Goal: Information Seeking & Learning: Compare options

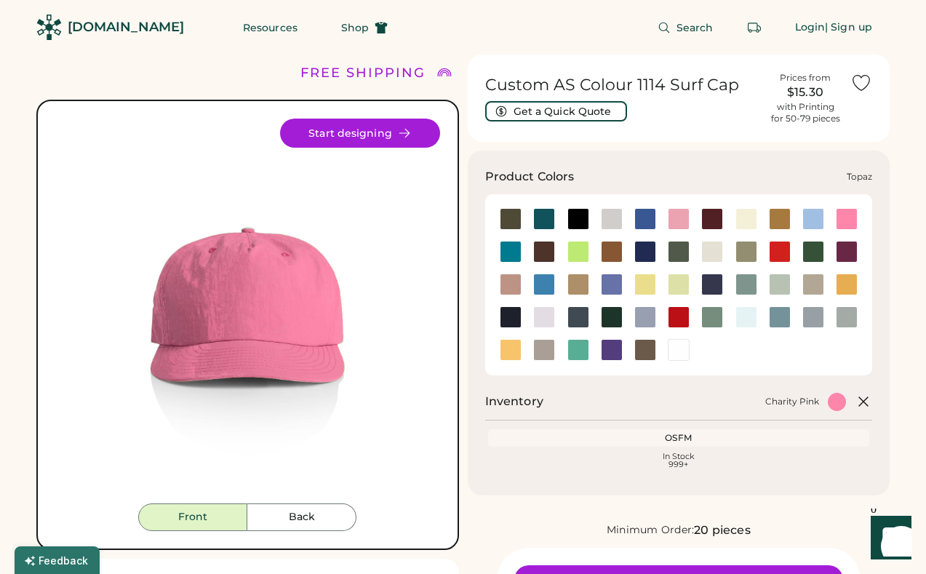
scroll to position [6, 0]
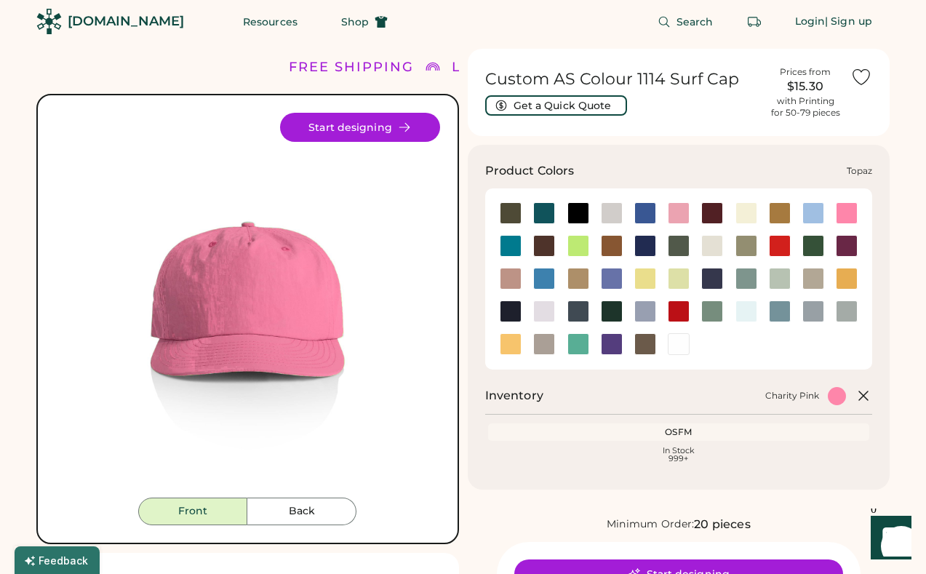
click at [573, 330] on div at bounding box center [577, 344] width 33 height 33
click at [576, 343] on div at bounding box center [578, 344] width 22 height 22
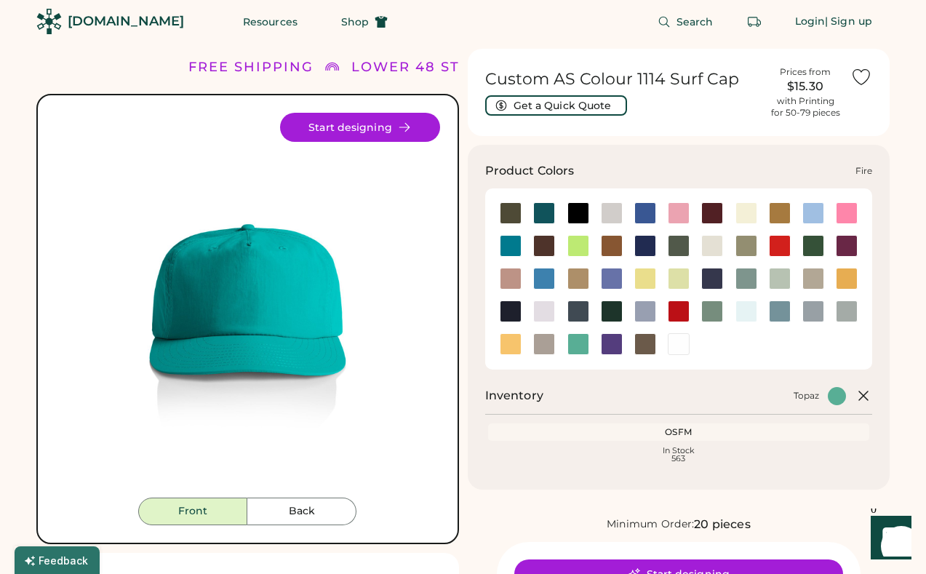
click at [783, 242] on div at bounding box center [780, 246] width 22 height 22
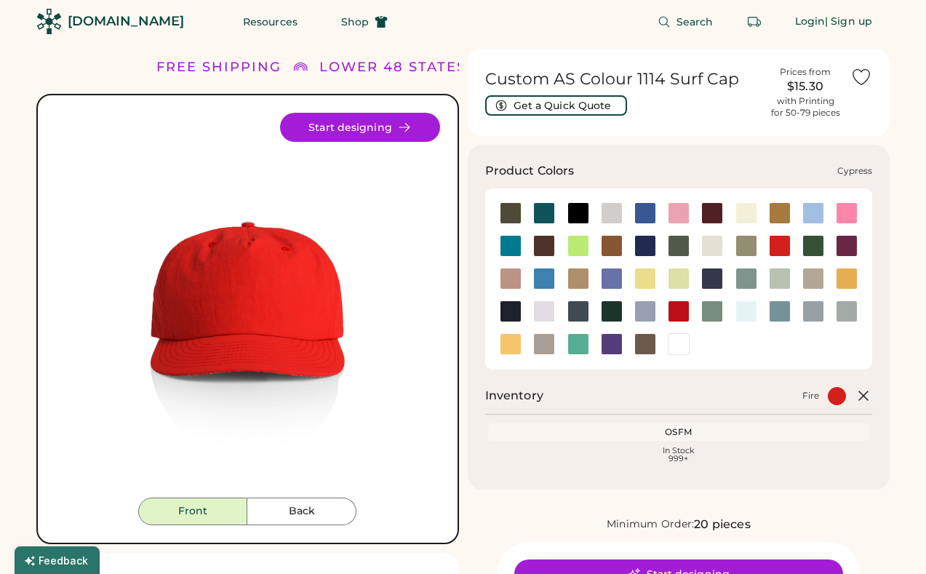
click at [663, 239] on div at bounding box center [678, 246] width 33 height 22
click at [618, 241] on div at bounding box center [612, 246] width 22 height 22
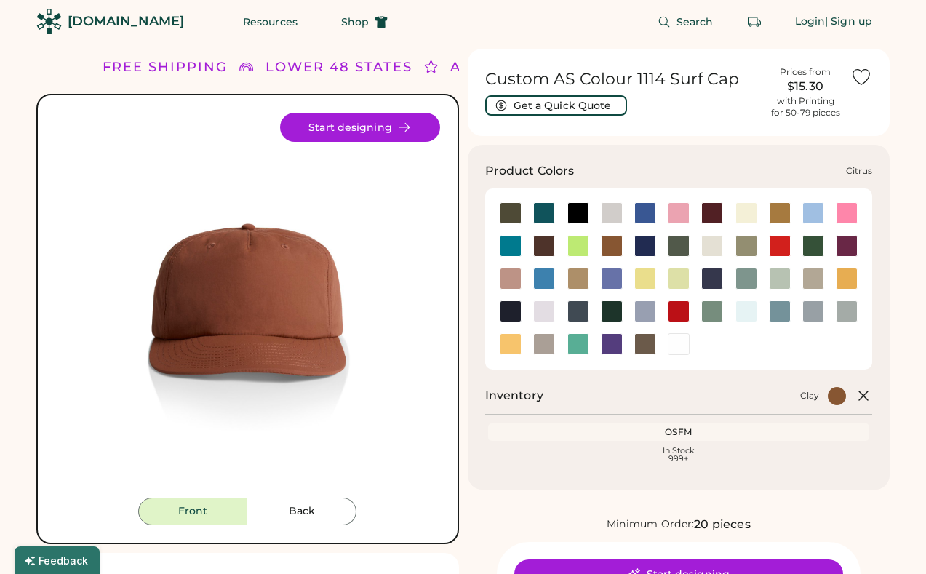
click at [581, 236] on div at bounding box center [578, 246] width 22 height 22
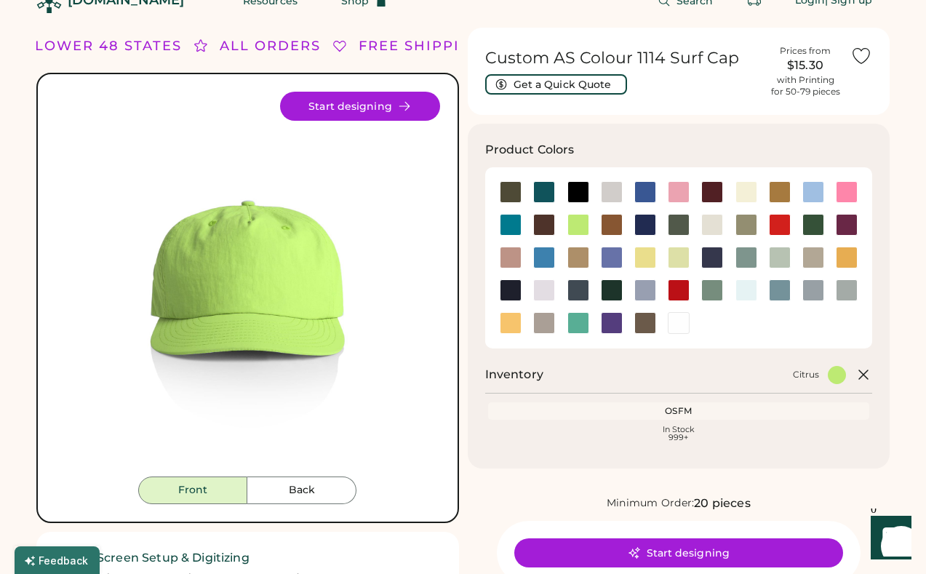
scroll to position [17, 0]
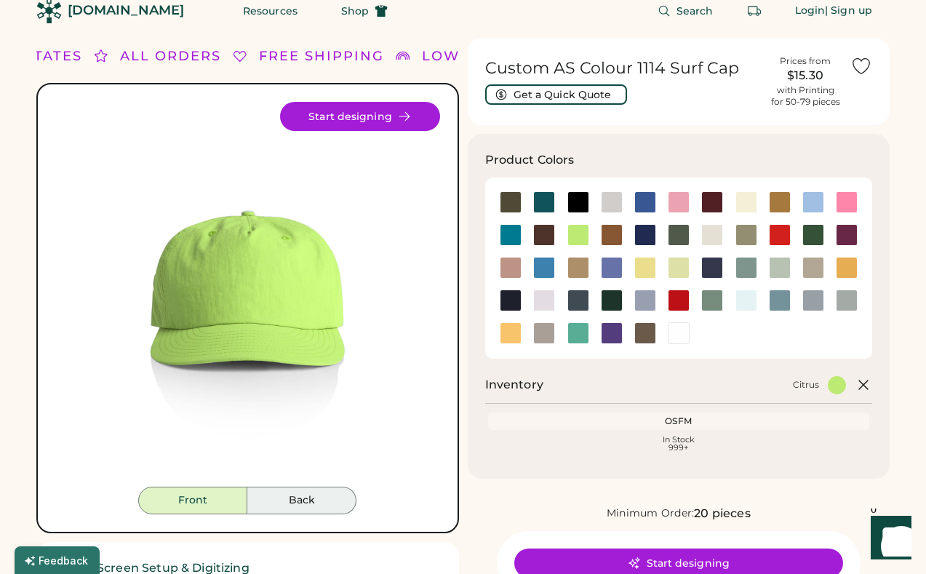
click at [280, 506] on button "Back" at bounding box center [301, 501] width 109 height 28
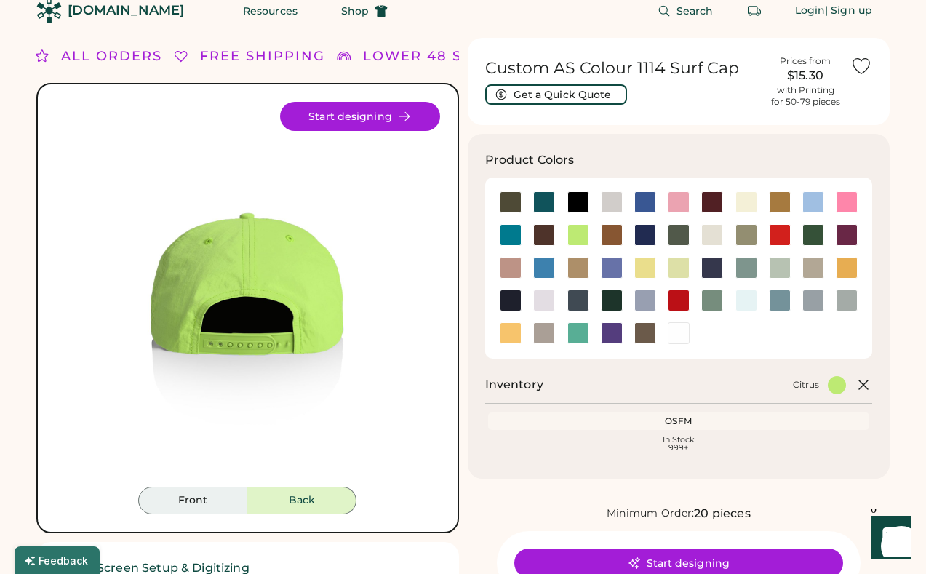
click at [208, 501] on button "Front" at bounding box center [192, 501] width 109 height 28
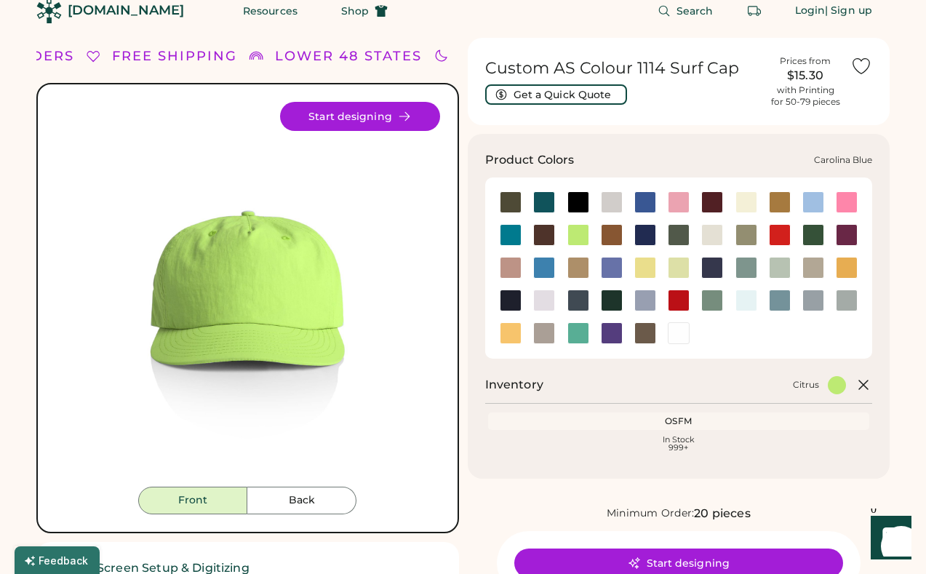
click at [813, 201] on div at bounding box center [814, 202] width 22 height 22
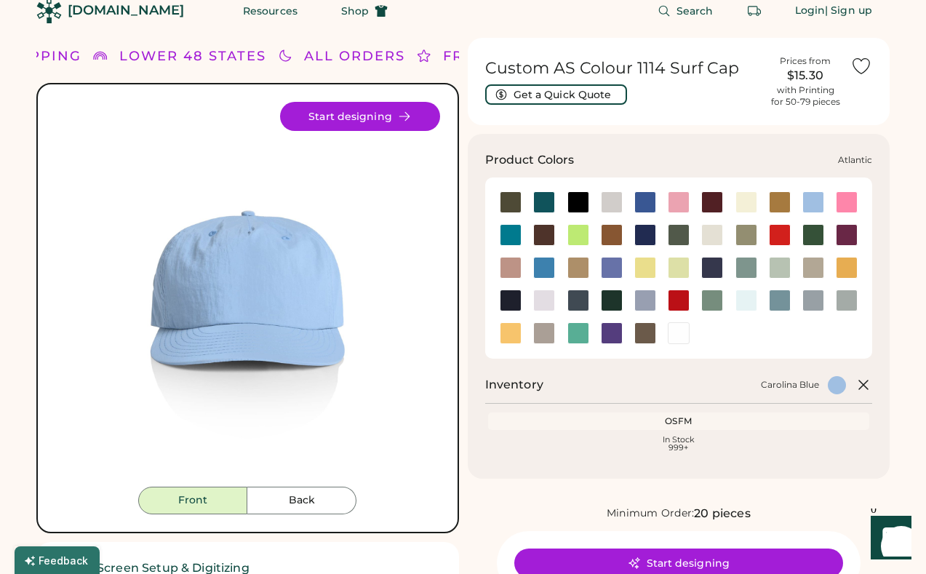
click at [544, 202] on div at bounding box center [544, 202] width 22 height 22
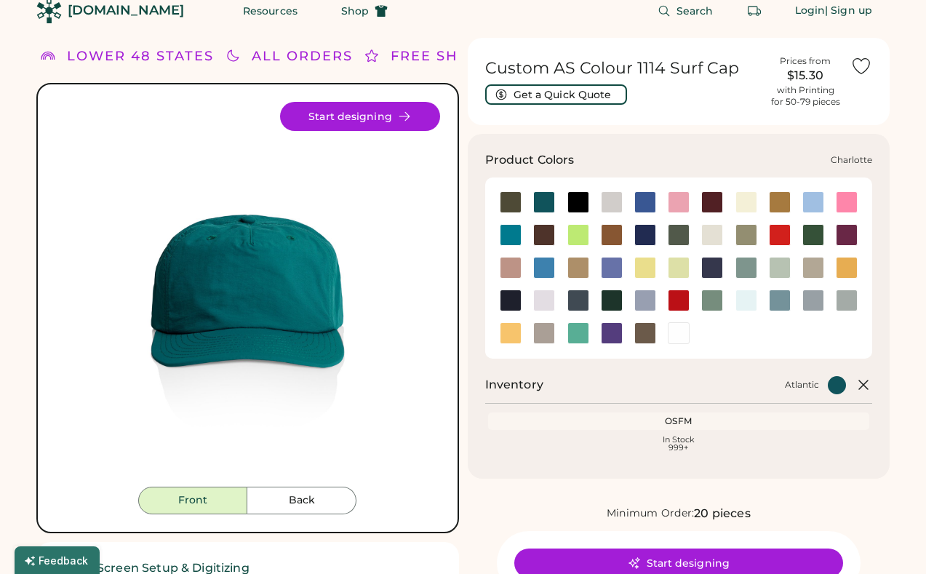
click at [516, 228] on div at bounding box center [511, 235] width 22 height 22
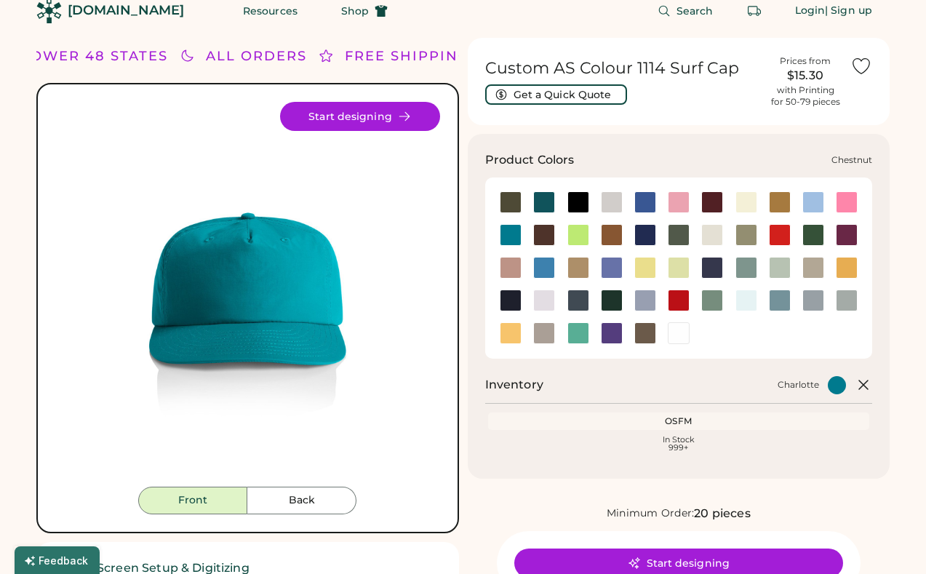
click at [545, 239] on div at bounding box center [544, 235] width 22 height 22
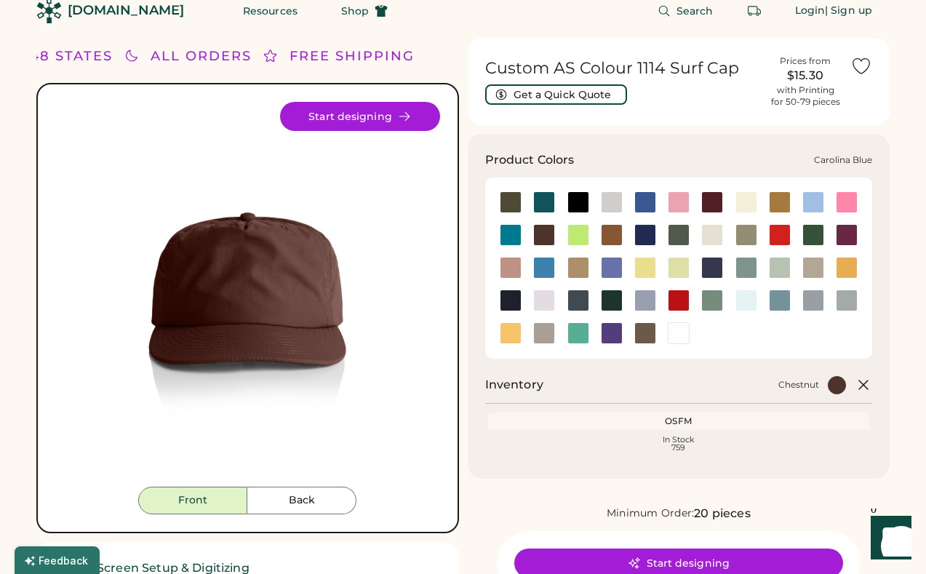
click at [811, 195] on div at bounding box center [814, 202] width 22 height 22
